Goal: Task Accomplishment & Management: Manage account settings

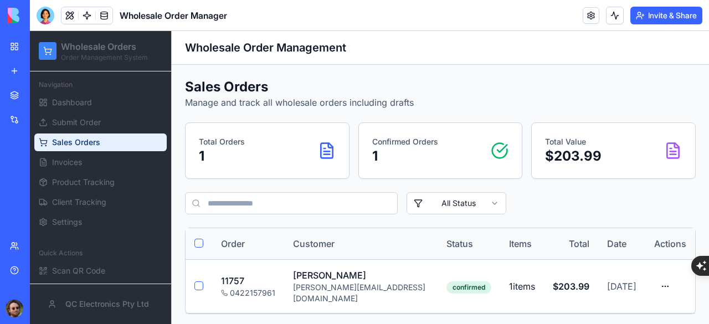
click at [41, 218] on div "FulfillHub Pro" at bounding box center [25, 221] width 31 height 11
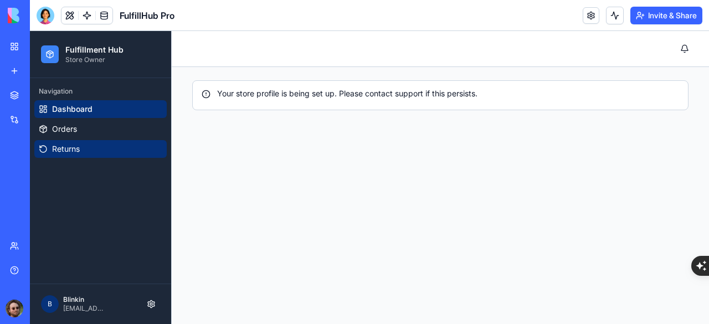
click at [73, 146] on span "Returns" at bounding box center [66, 148] width 28 height 11
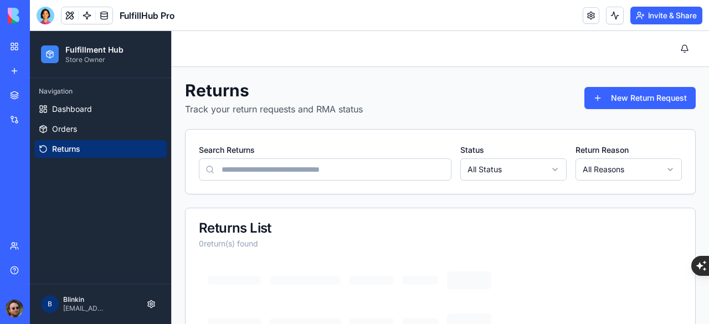
scroll to position [168, 0]
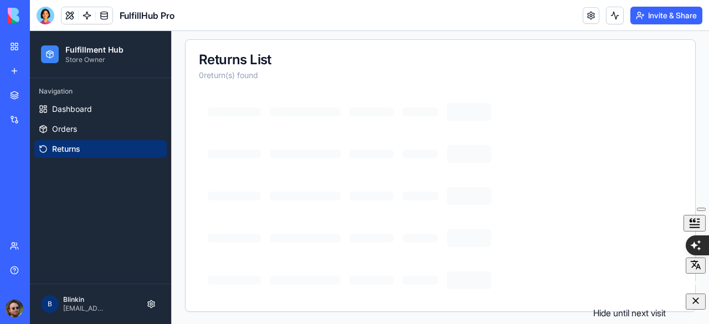
click at [694, 308] on div "button" at bounding box center [695, 301] width 11 height 13
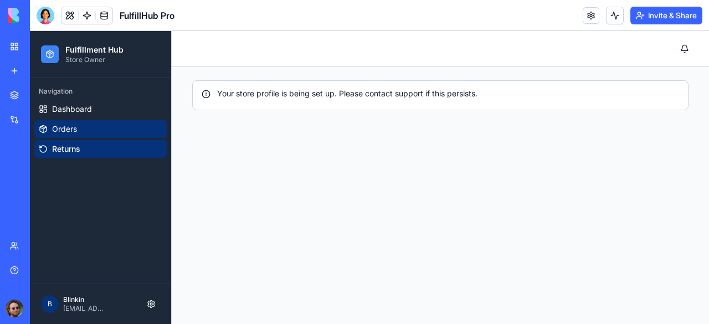
click at [66, 128] on span "Orders" at bounding box center [64, 129] width 25 height 11
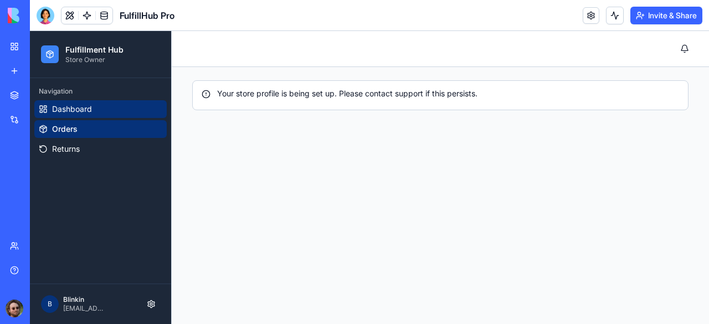
click at [64, 101] on link "Dashboard" at bounding box center [100, 109] width 132 height 18
click at [41, 51] on div "My Workspace" at bounding box center [34, 46] width 14 height 11
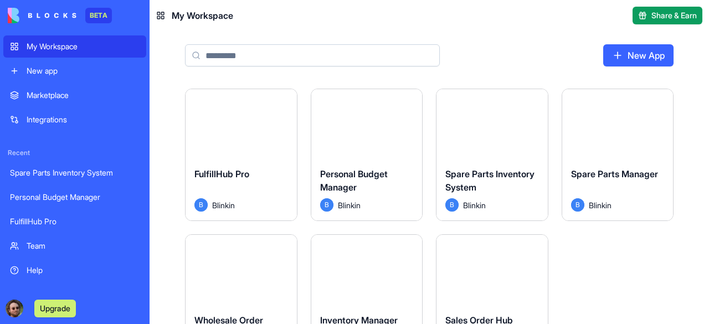
click at [285, 99] on html "BETA My Workspace New app Marketplace Integrations Recent Spare Parts Inventory…" at bounding box center [354, 162] width 709 height 324
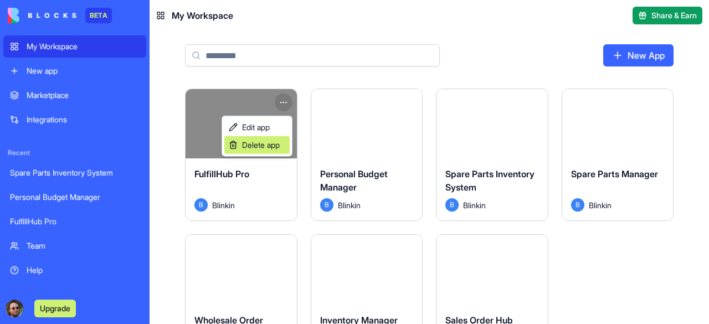
click at [263, 147] on span "Delete app" at bounding box center [261, 145] width 38 height 11
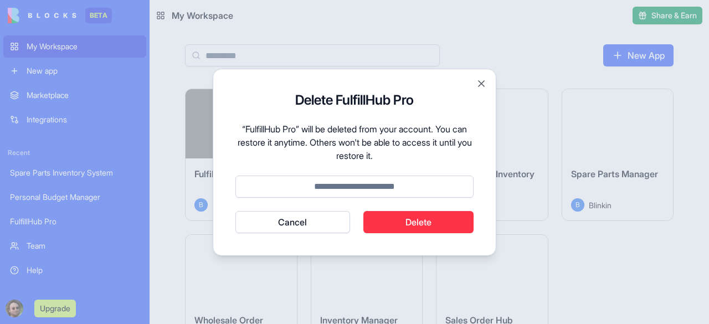
click at [389, 225] on button "Delete" at bounding box center [418, 222] width 111 height 22
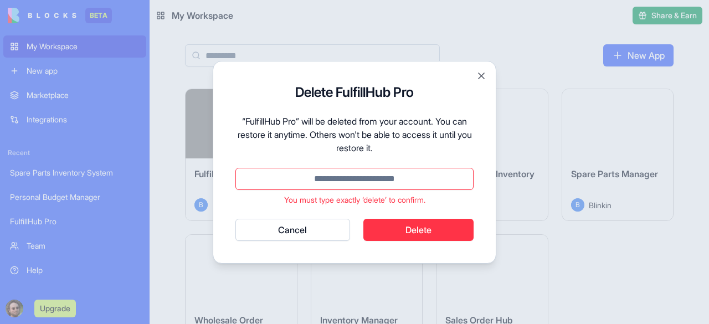
click at [410, 179] on input at bounding box center [354, 179] width 238 height 22
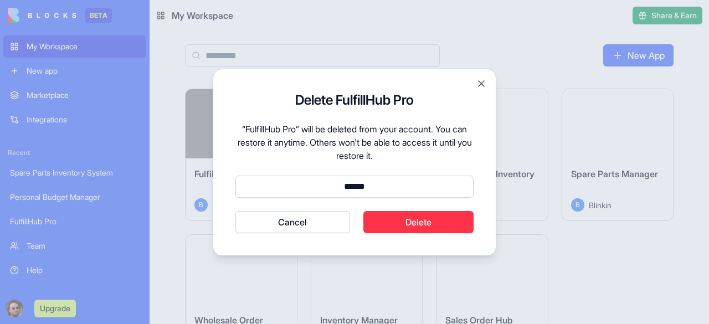
type input "******"
click at [417, 220] on button "Delete" at bounding box center [418, 222] width 111 height 22
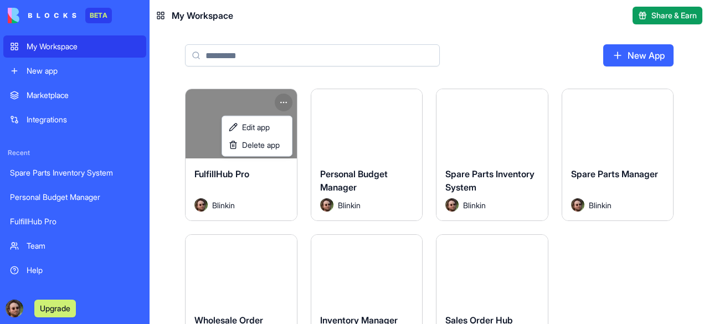
click at [302, 158] on html "BETA My Workspace New app Marketplace Integrations Recent Spare Parts Inventory…" at bounding box center [354, 162] width 709 height 324
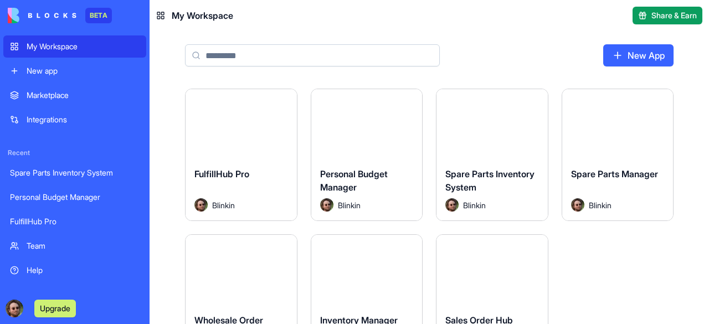
click at [75, 45] on div "My Workspace" at bounding box center [83, 46] width 113 height 11
click at [72, 96] on div "Marketplace" at bounding box center [83, 95] width 113 height 11
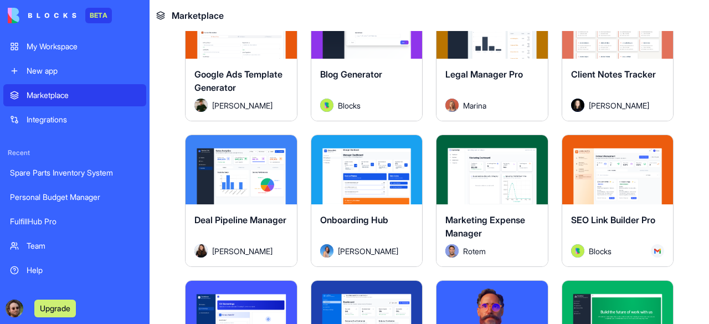
scroll to position [2437, 0]
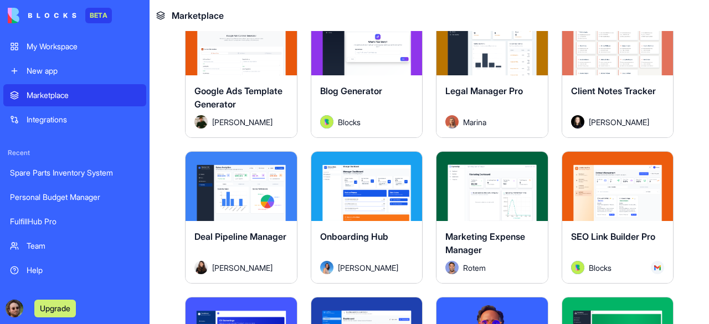
click at [80, 48] on div "My Workspace" at bounding box center [83, 46] width 113 height 11
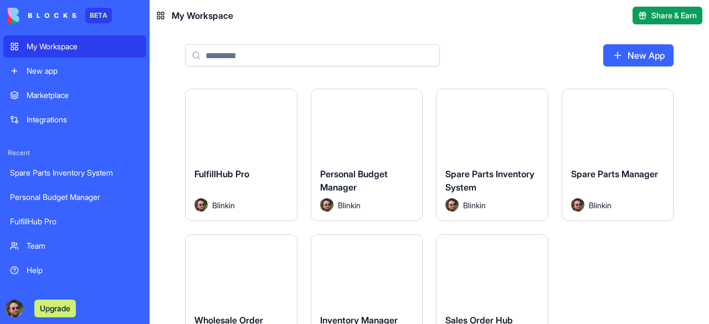
scroll to position [55, 0]
